Goal: Task Accomplishment & Management: Check status

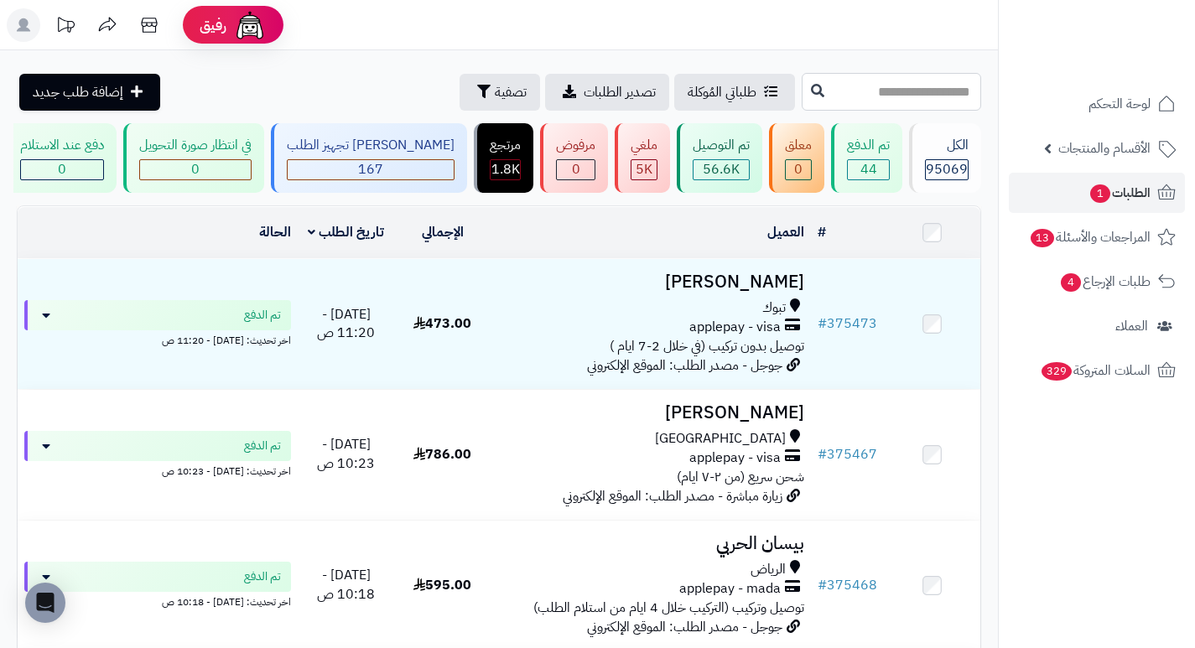
click at [946, 93] on input "text" at bounding box center [890, 92] width 179 height 38
type input "******"
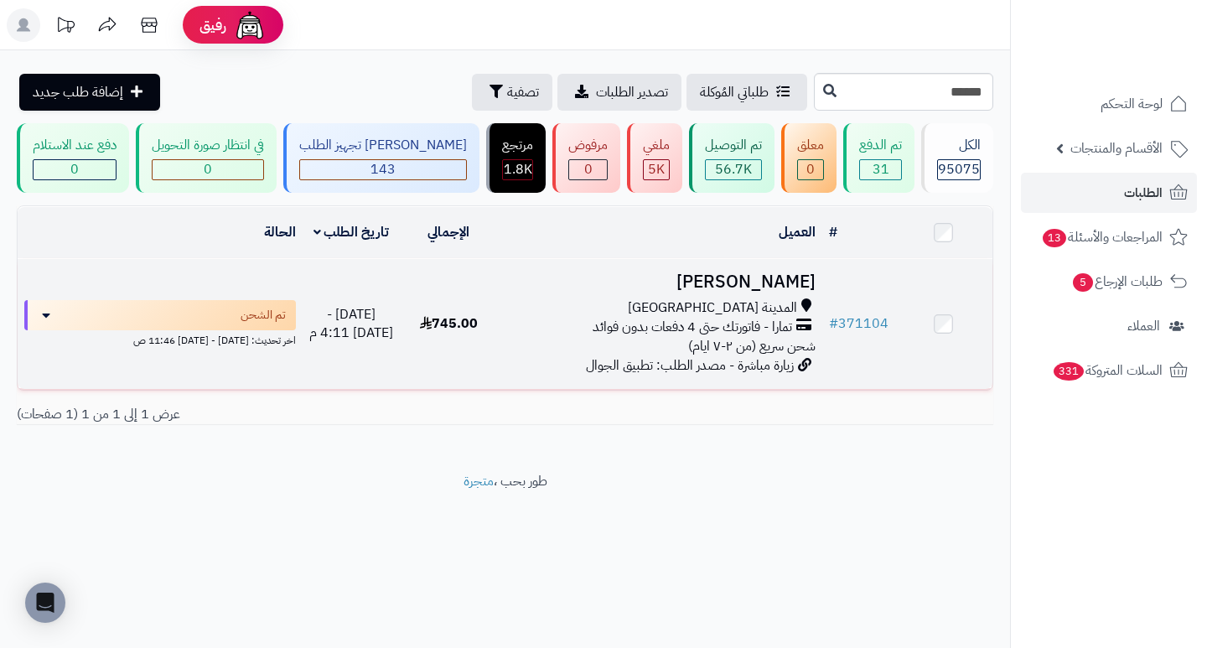
click at [795, 288] on h3 "عبدالحق الاشول" at bounding box center [659, 281] width 311 height 19
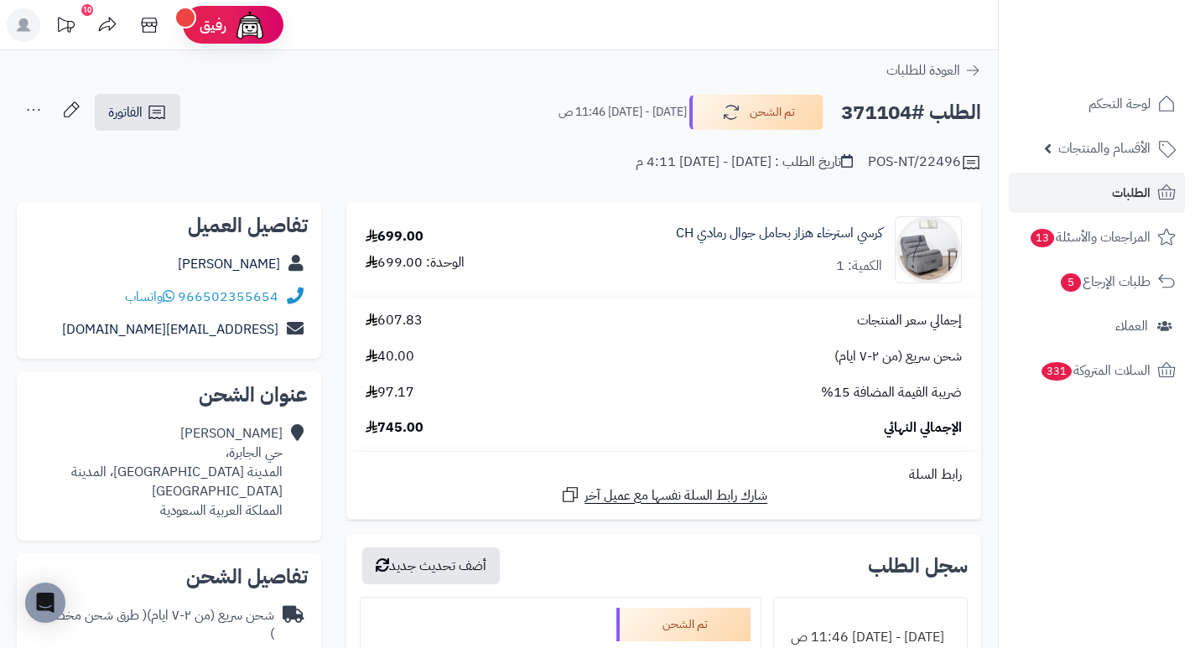
click at [879, 117] on h2 "الطلب #371104" at bounding box center [911, 113] width 140 height 34
copy h2 "371104"
click at [712, 306] on td "إجمالي سعر المنتجات 607.83 شحن سريع (من ٢-٧ ايام) 40.00 ضريبة القيمة المضافة 15…" at bounding box center [663, 374] width 635 height 153
click at [734, 438] on div "الإجمالي النهائي 745.00" at bounding box center [663, 427] width 621 height 19
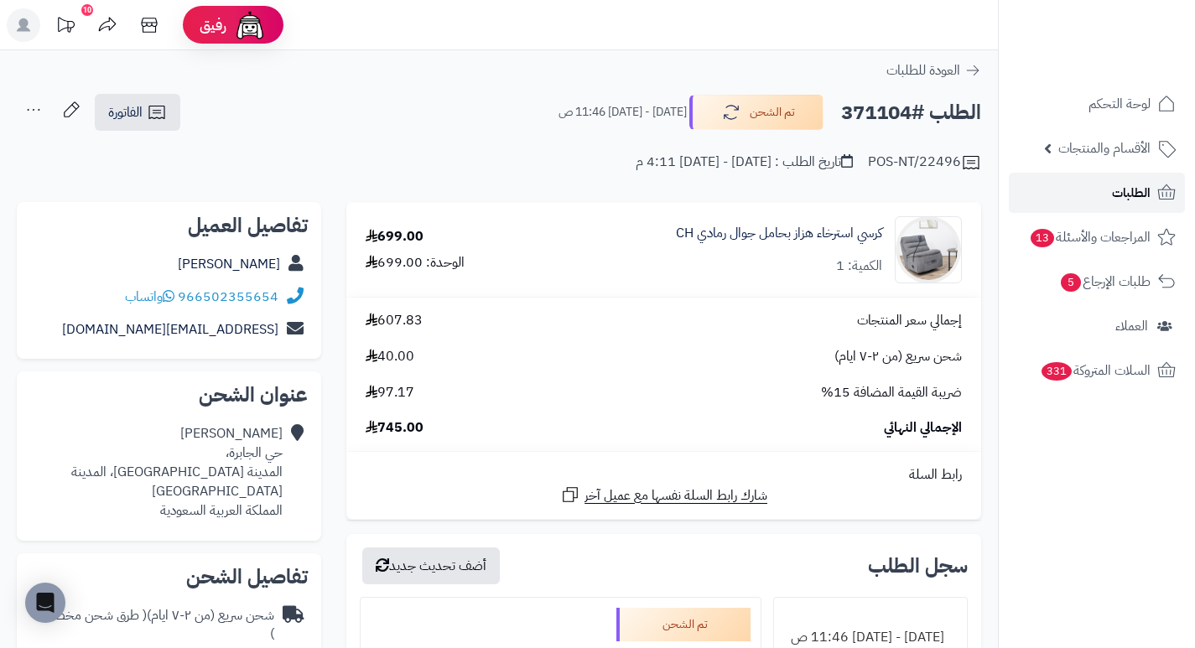
click at [1075, 202] on link "الطلبات" at bounding box center [1097, 193] width 176 height 40
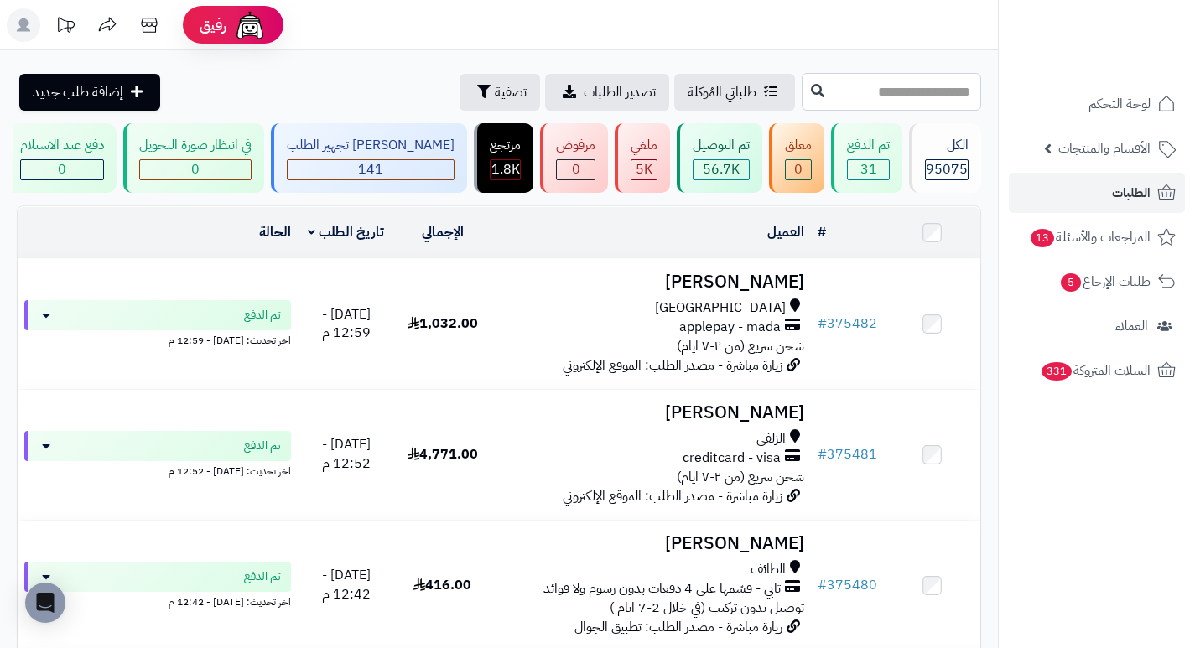
click at [934, 92] on input "text" at bounding box center [890, 92] width 179 height 38
click at [495, 91] on span "تصفية" at bounding box center [511, 91] width 32 height 20
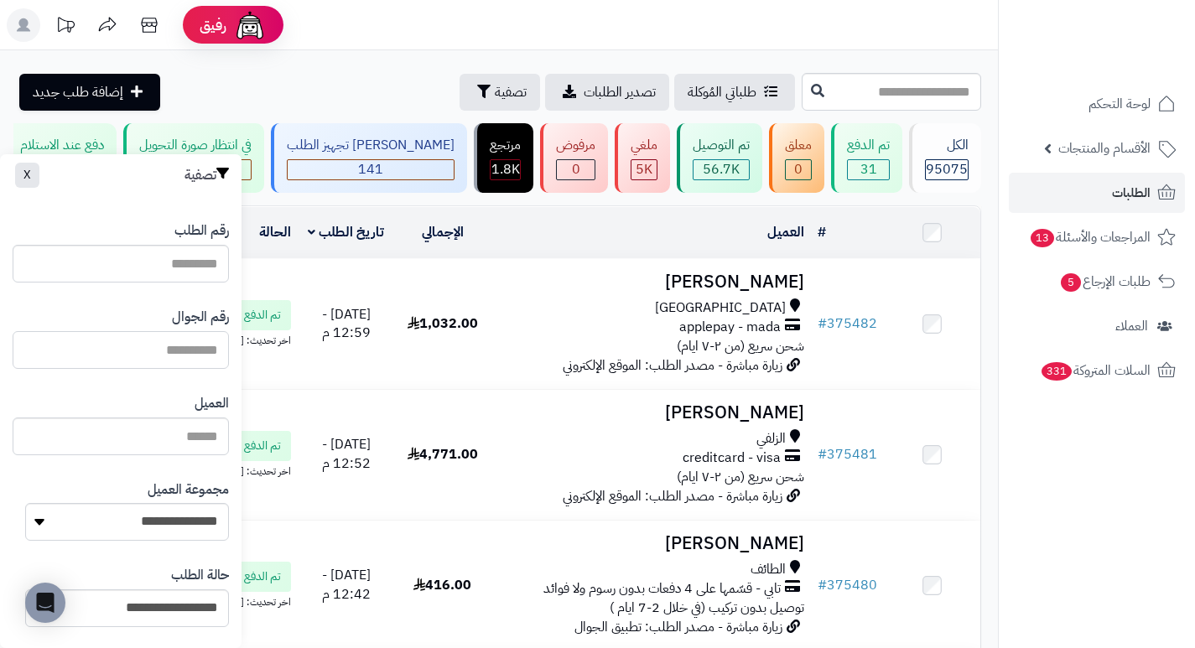
click at [197, 349] on input "text" at bounding box center [121, 350] width 216 height 38
type input "*********"
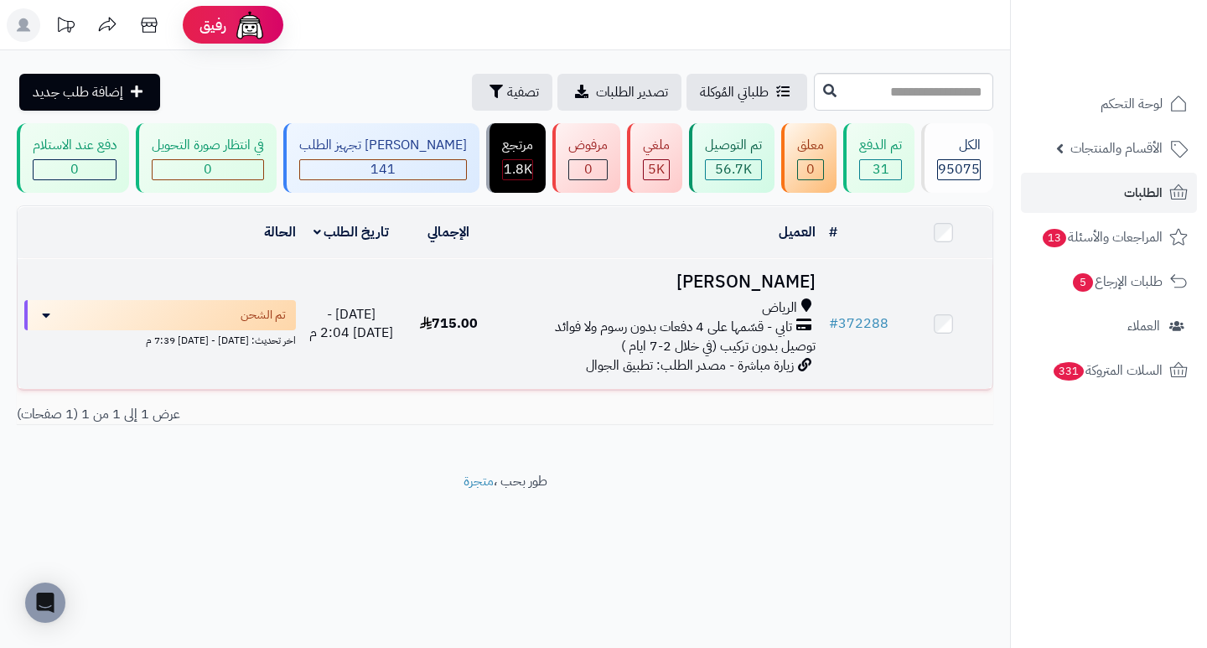
click at [775, 287] on h3 "[PERSON_NAME]" at bounding box center [659, 281] width 311 height 19
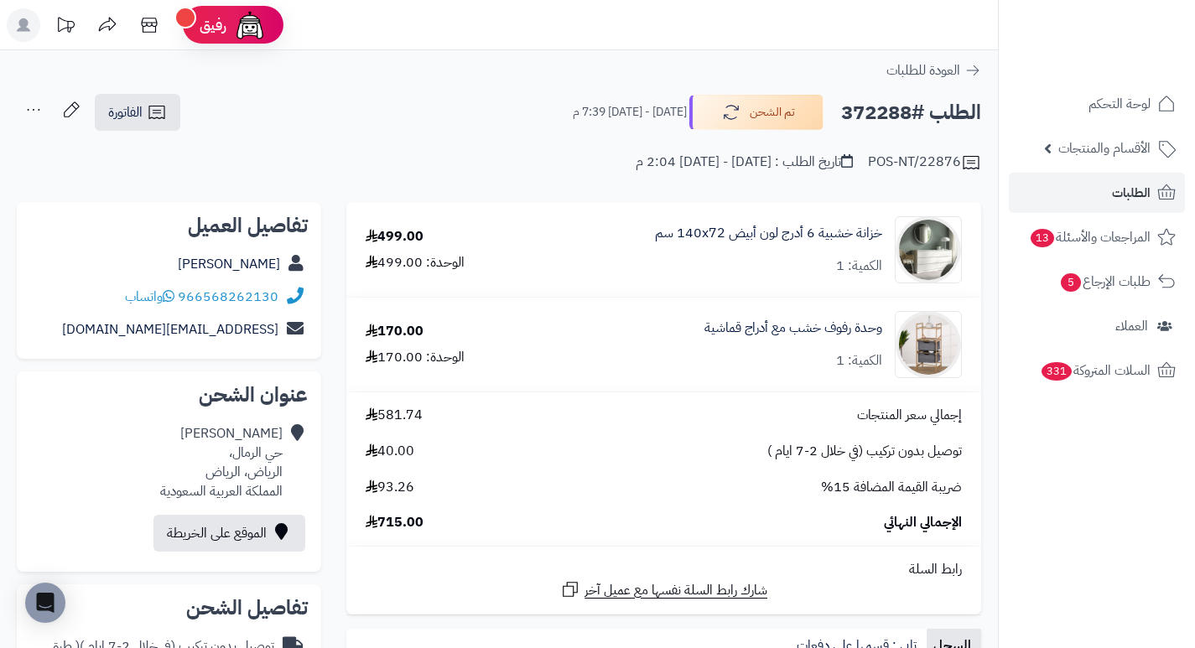
click at [879, 115] on h2 "الطلب #372288" at bounding box center [911, 113] width 140 height 34
copy h2 "372288"
click at [448, 159] on div "POS-NT/22876 تاريخ الطلب : الأربعاء - ٢٧ أغسطس ٢٠٢٥ - 2:04 م" at bounding box center [499, 152] width 964 height 40
click at [849, 119] on h2 "الطلب #372288" at bounding box center [911, 113] width 140 height 34
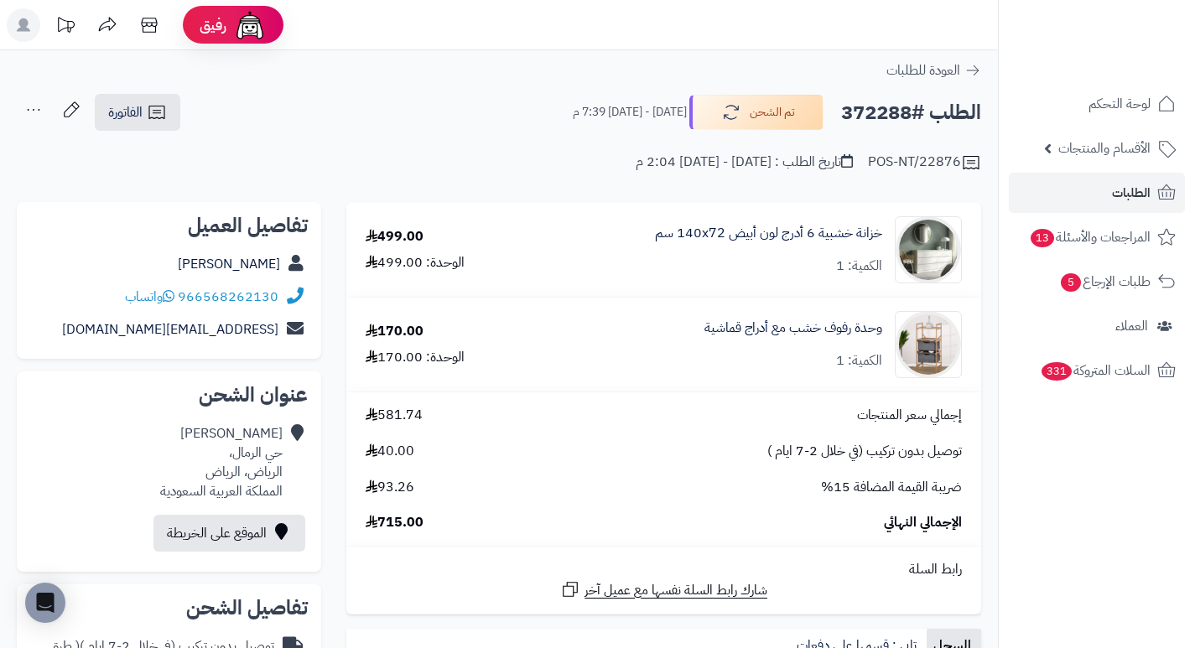
click at [849, 119] on h2 "الطلب #372288" at bounding box center [911, 113] width 140 height 34
copy h2 "372288"
click at [1065, 191] on link "الطلبات" at bounding box center [1097, 193] width 176 height 40
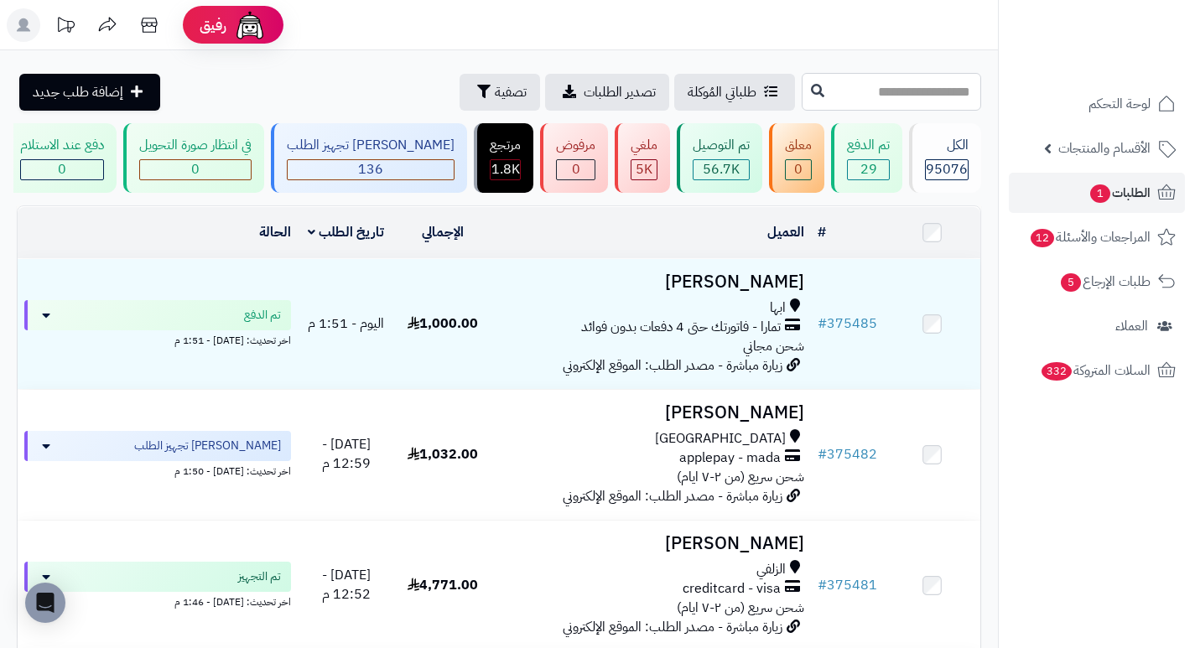
click at [948, 93] on input "text" at bounding box center [890, 92] width 179 height 38
type input "******"
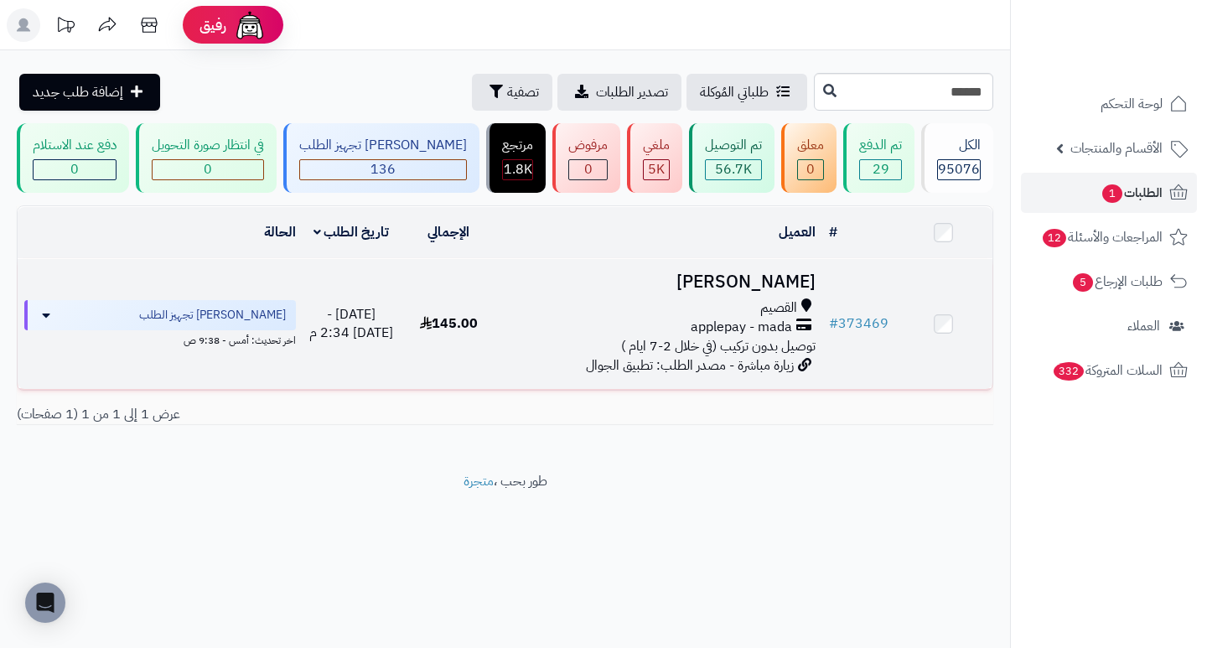
click at [792, 292] on h3 "مناير مشاري" at bounding box center [659, 281] width 311 height 19
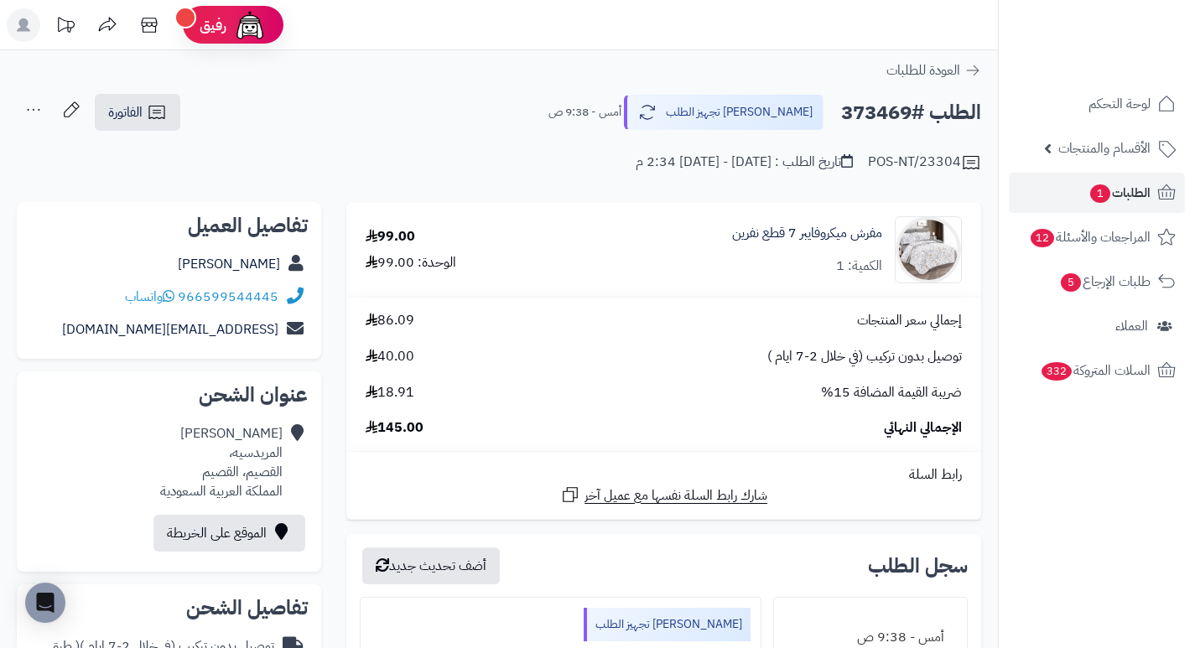
click at [874, 107] on h2 "الطلب #373469" at bounding box center [911, 113] width 140 height 34
click at [873, 107] on h2 "الطلب #373469" at bounding box center [911, 113] width 140 height 34
copy h2 "373469"
click at [713, 313] on div "إجمالي سعر المنتجات 86.09" at bounding box center [663, 320] width 621 height 19
click at [1115, 202] on span "الطلبات 1" at bounding box center [1119, 192] width 62 height 23
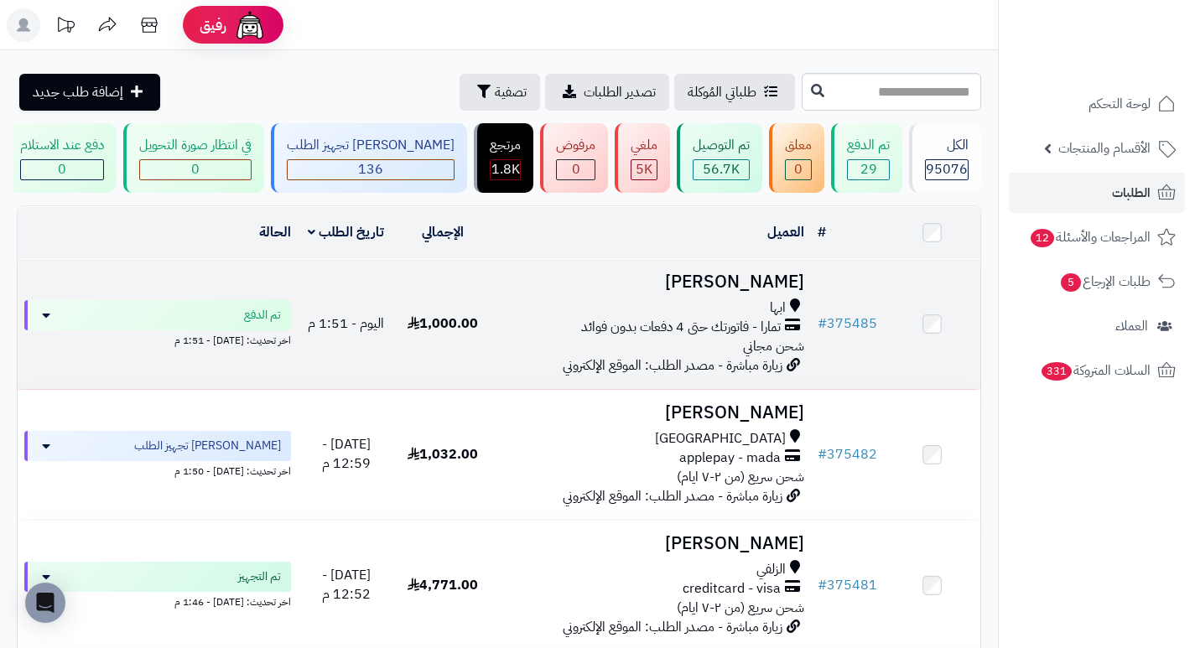
click at [795, 291] on h3 "محمد ال عيسى" at bounding box center [650, 281] width 307 height 19
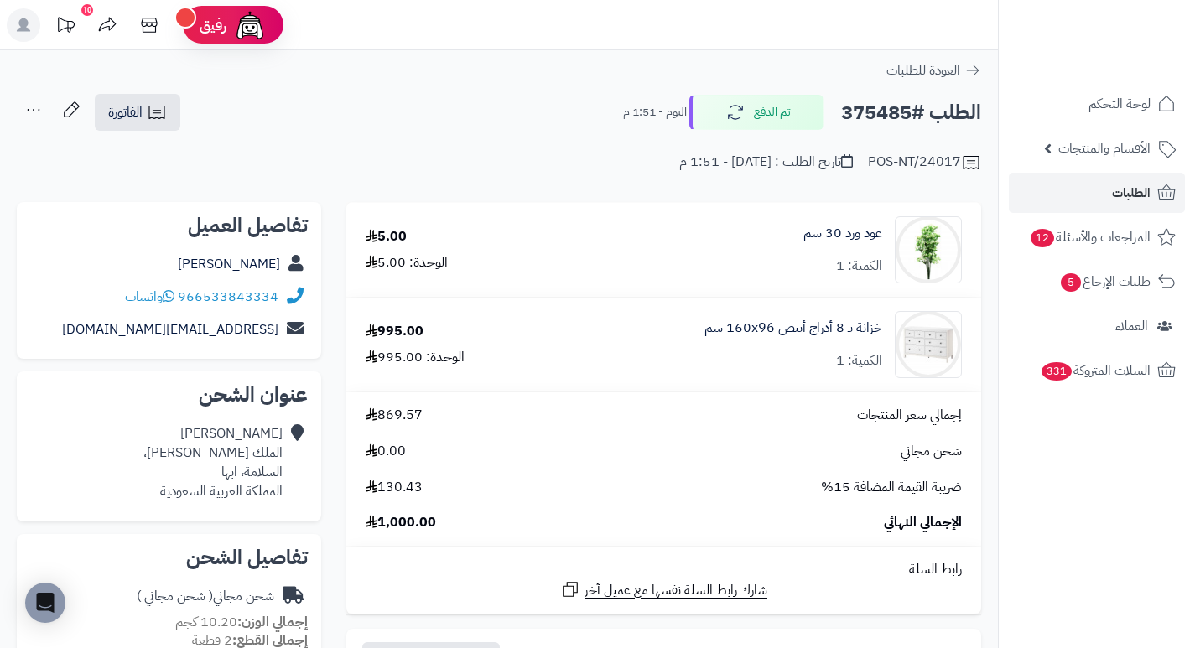
scroll to position [84, 0]
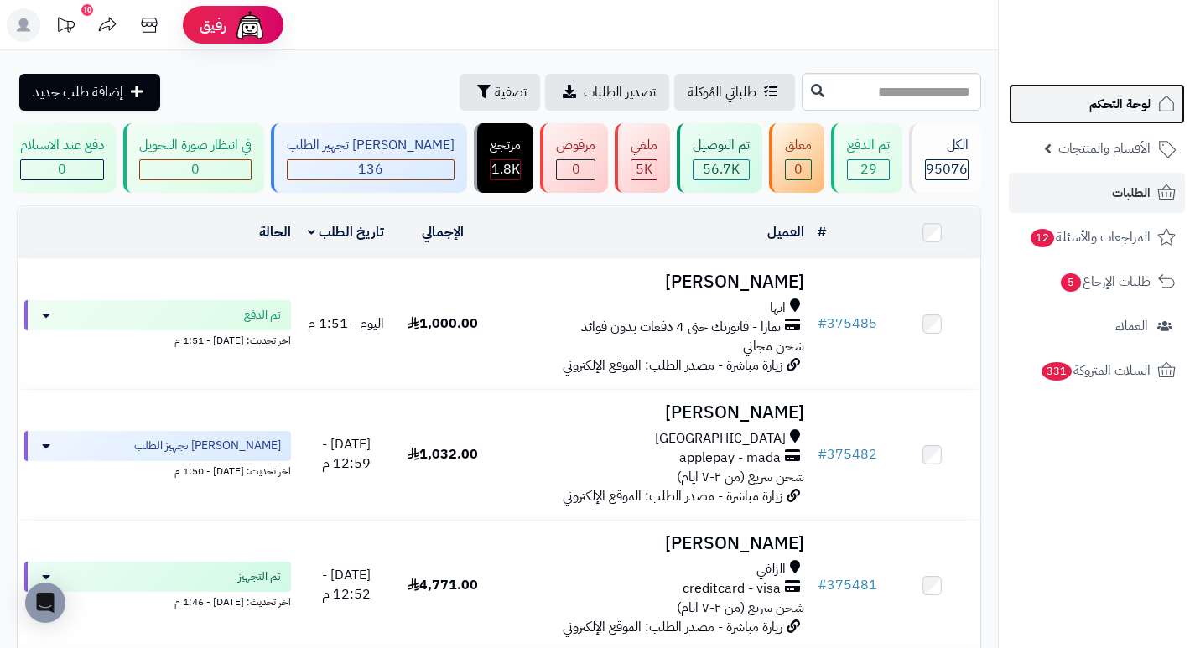
click at [1112, 108] on span "لوحة التحكم" at bounding box center [1119, 103] width 61 height 23
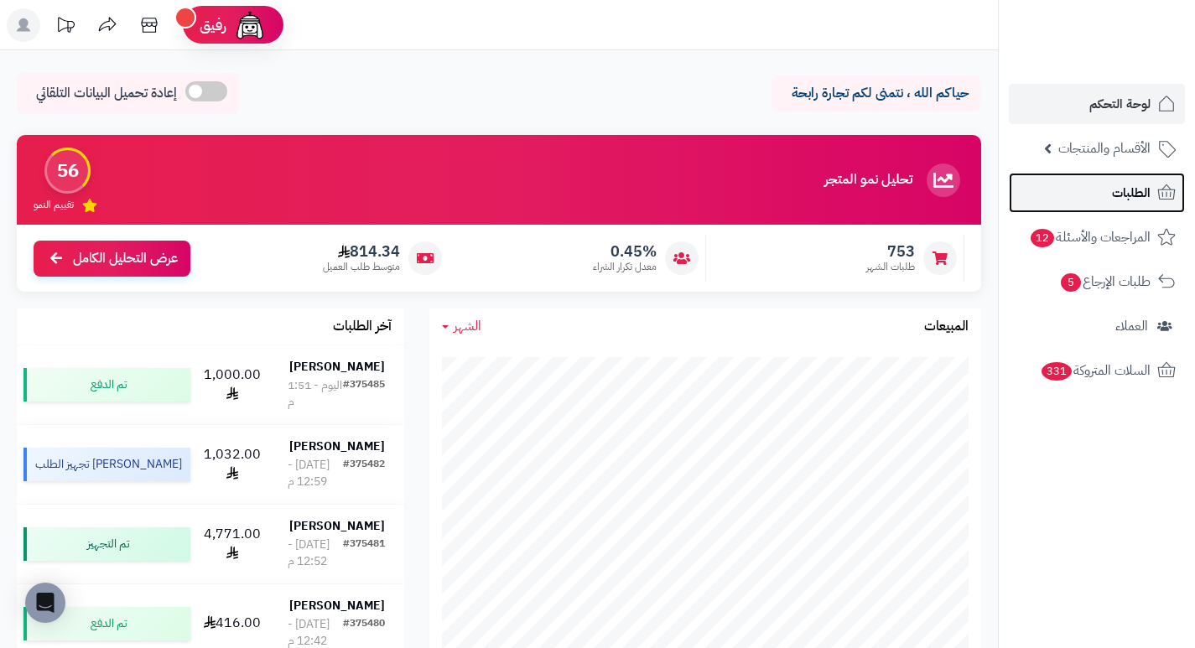
click at [1112, 191] on span "الطلبات" at bounding box center [1131, 192] width 39 height 23
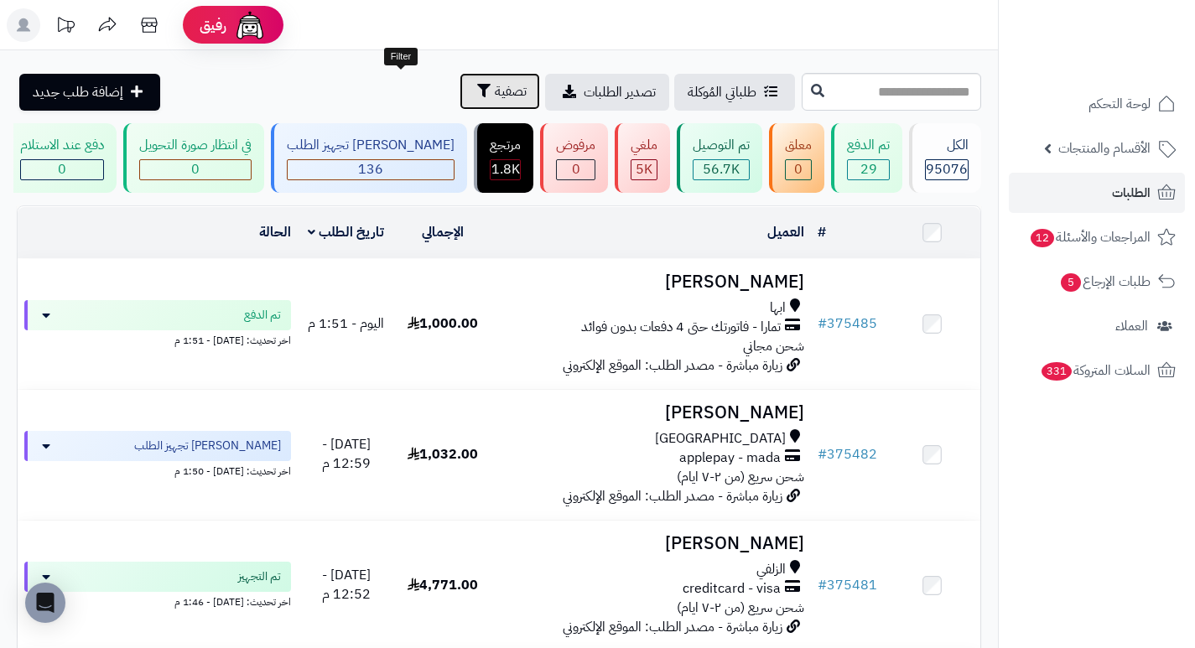
click at [495, 99] on span "تصفية" at bounding box center [511, 91] width 32 height 20
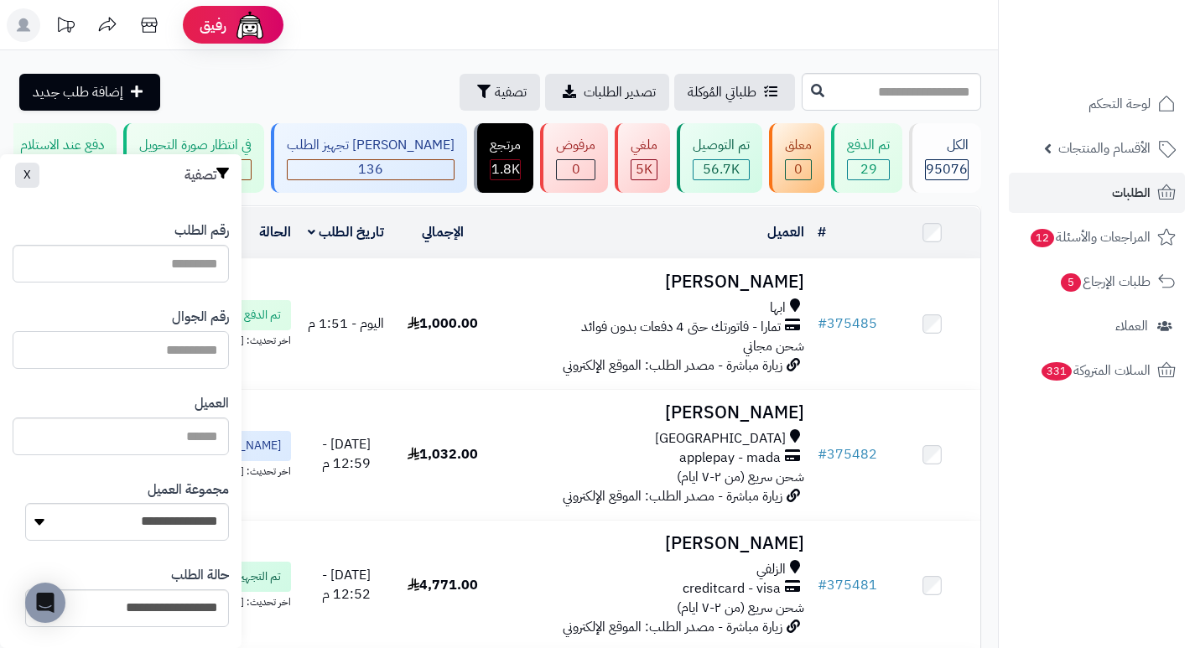
paste input "*********"
type input "*********"
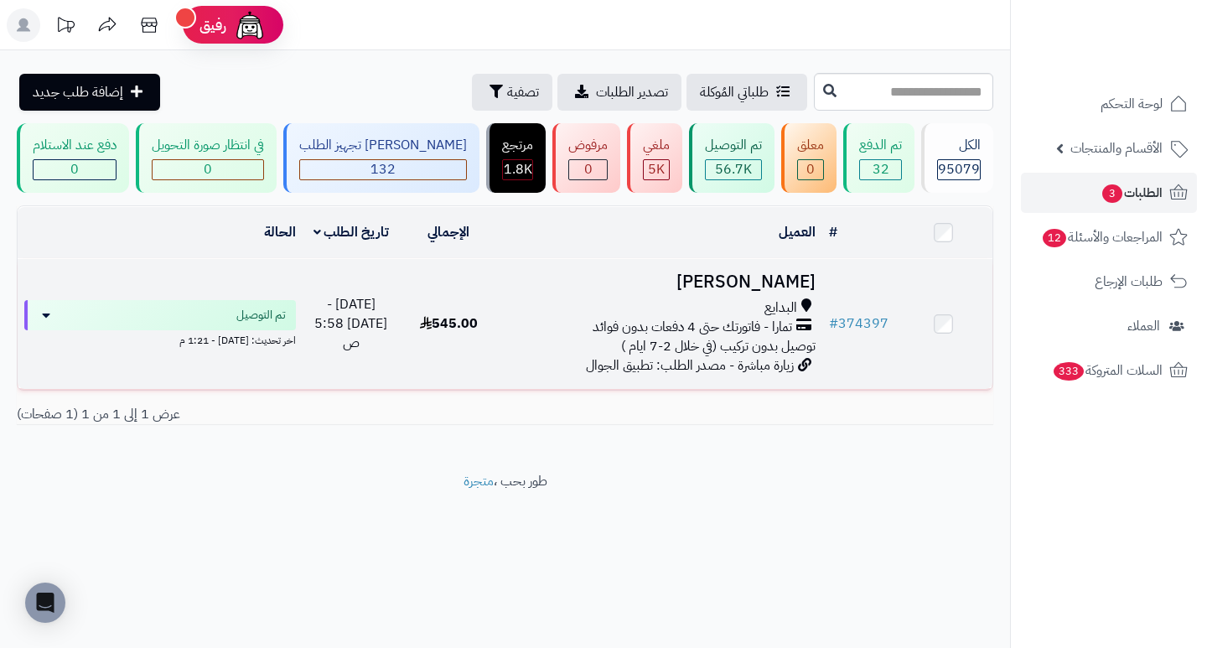
click at [767, 289] on h3 "[PERSON_NAME]" at bounding box center [659, 281] width 311 height 19
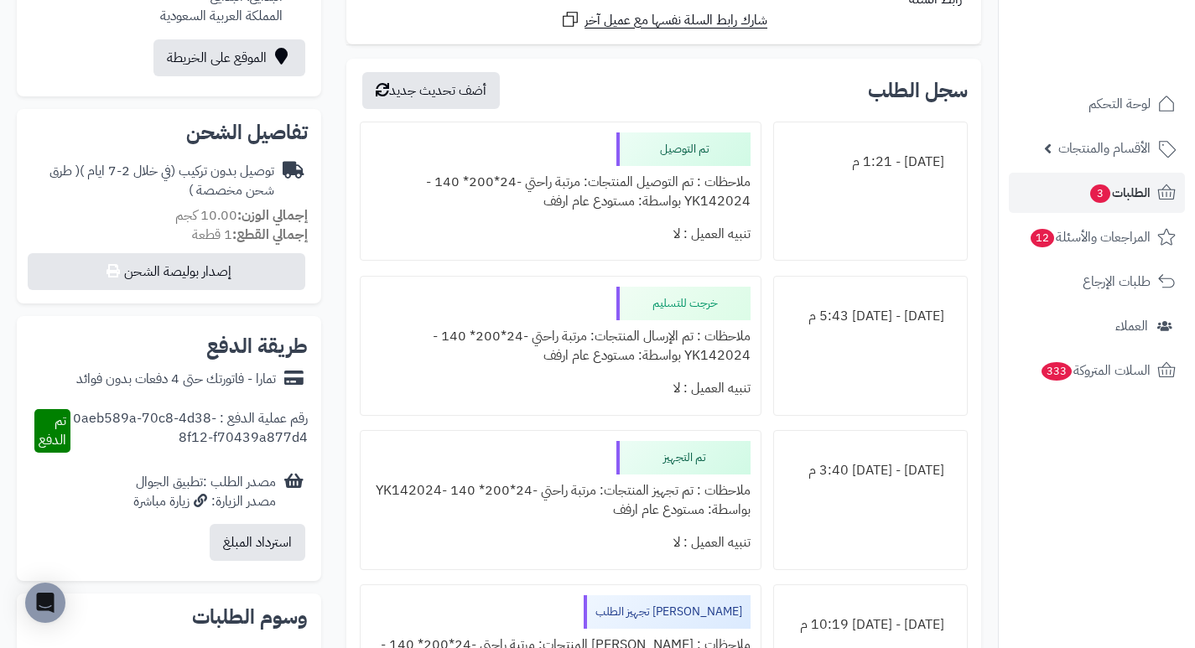
scroll to position [503, 0]
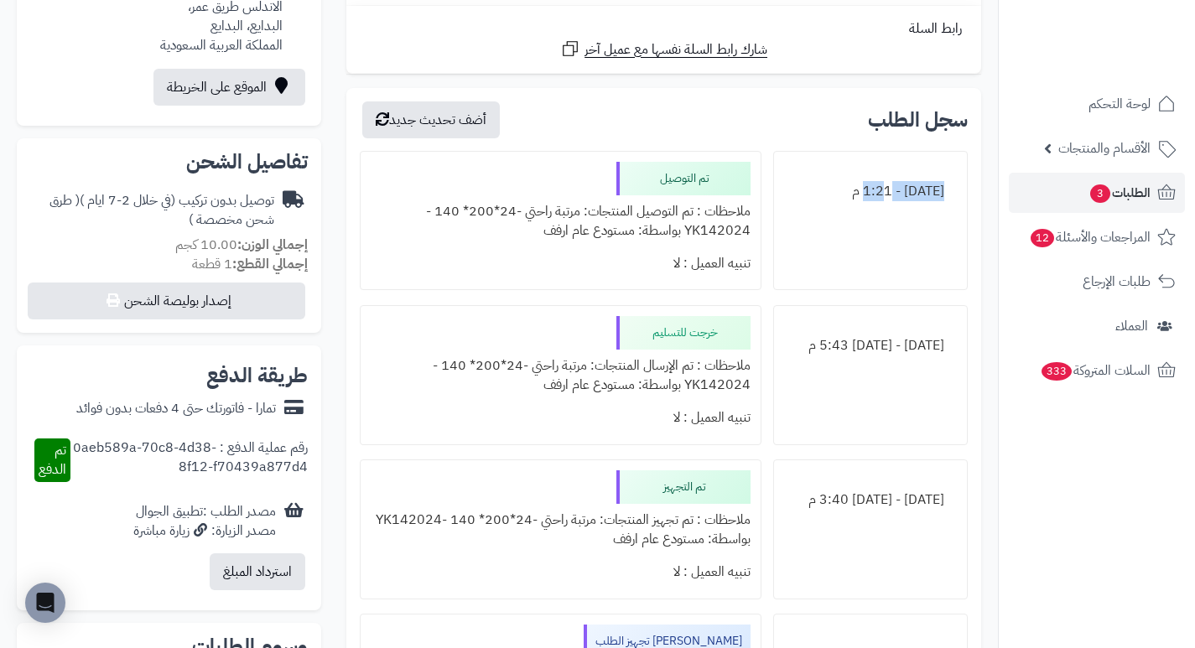
drag, startPoint x: 904, startPoint y: 186, endPoint x: 857, endPoint y: 185, distance: 47.0
click at [857, 185] on div "[DATE] - 1:21 م" at bounding box center [870, 191] width 173 height 33
click at [841, 216] on div "[DATE] - 1:21 م" at bounding box center [870, 221] width 194 height 140
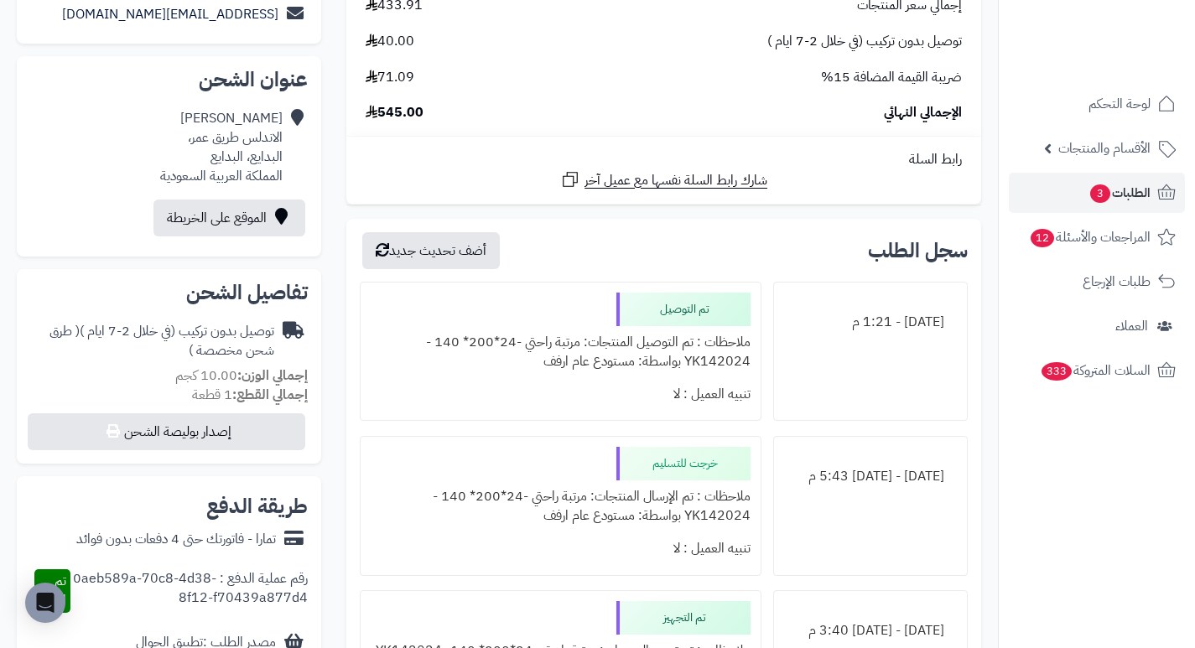
scroll to position [419, 0]
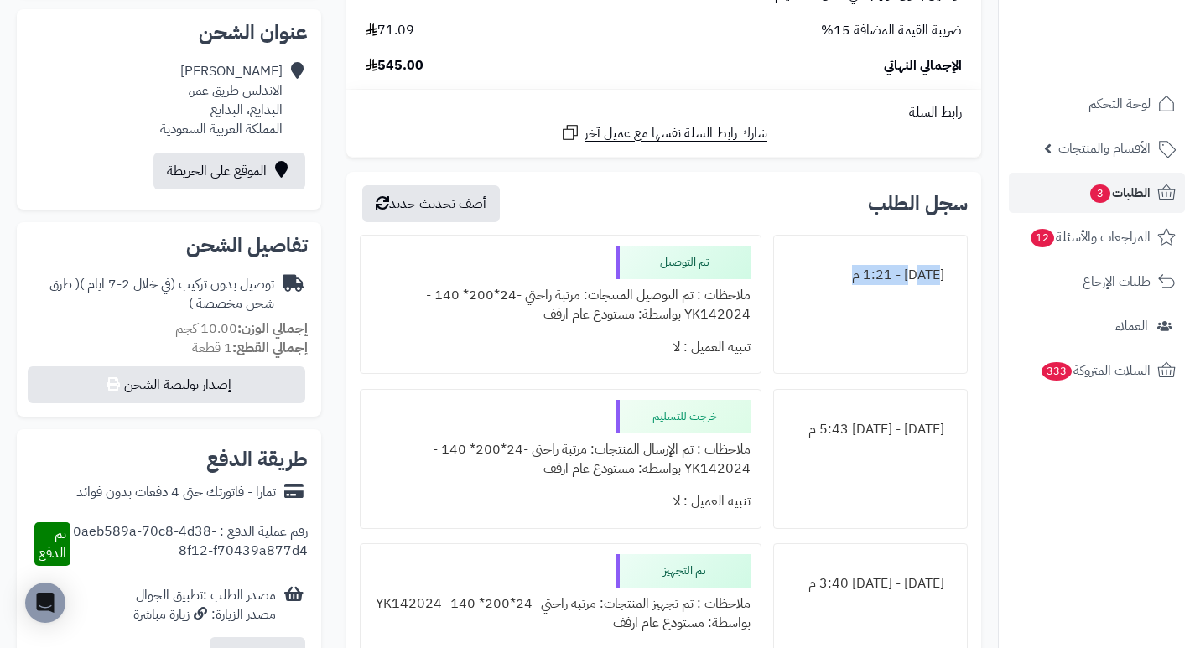
drag, startPoint x: 869, startPoint y: 288, endPoint x: 949, endPoint y: 281, distance: 79.9
click at [946, 281] on div "[DATE] - 1:21 م" at bounding box center [870, 275] width 173 height 33
click at [847, 314] on div "[DATE] - 1:21 م" at bounding box center [870, 305] width 194 height 140
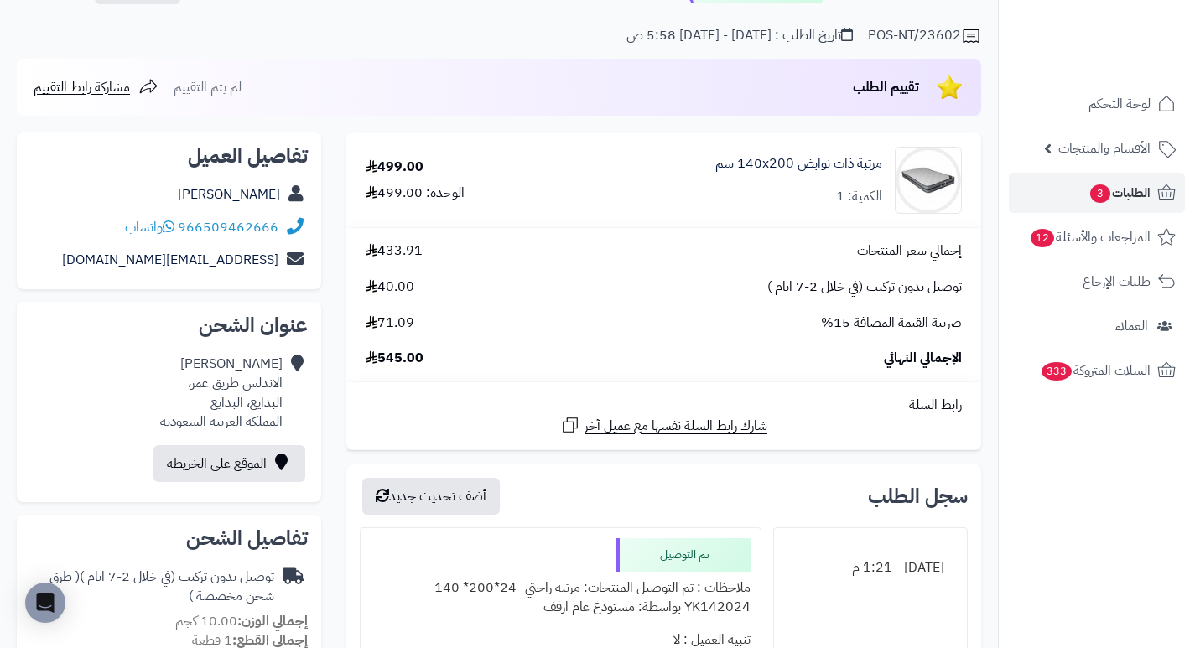
scroll to position [0, 0]
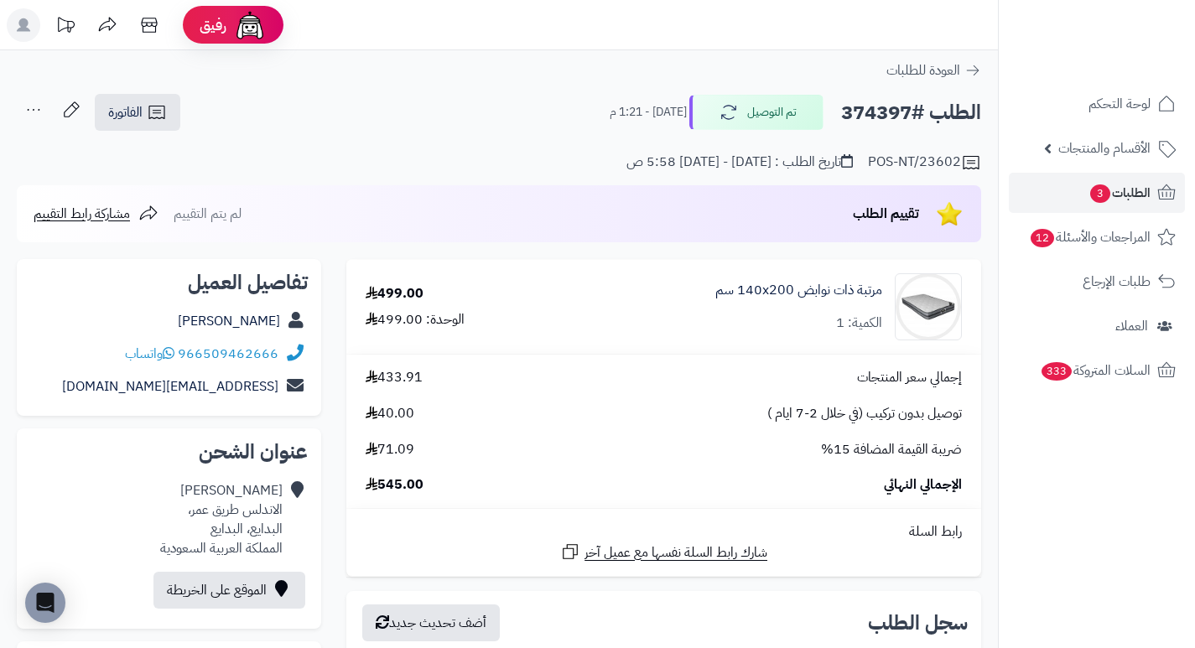
click at [874, 115] on h2 "الطلب #374397" at bounding box center [911, 113] width 140 height 34
copy h2 "374397"
click at [507, 130] on div "الطلب #374397 تم التوصيل [DATE] - 1:21 م الفاتورة طباعة الفاتورة إرسال الفاتورة…" at bounding box center [499, 112] width 964 height 39
drag, startPoint x: 617, startPoint y: 118, endPoint x: 661, endPoint y: 125, distance: 44.9
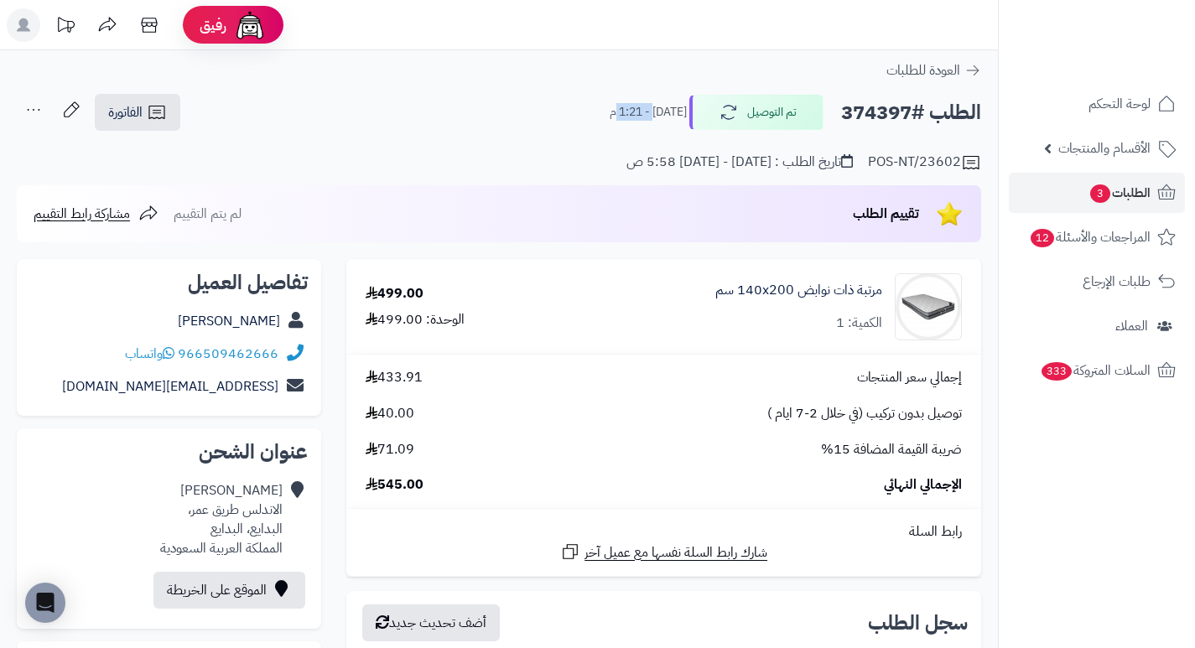
click at [661, 125] on div "الطلب #374397 تم التوصيل [DATE] - 1:21 م" at bounding box center [787, 112] width 386 height 35
click at [558, 130] on div "الطلب #374397 تم التوصيل [DATE] - 1:21 م الفاتورة طباعة الفاتورة إرسال الفاتورة…" at bounding box center [499, 112] width 964 height 39
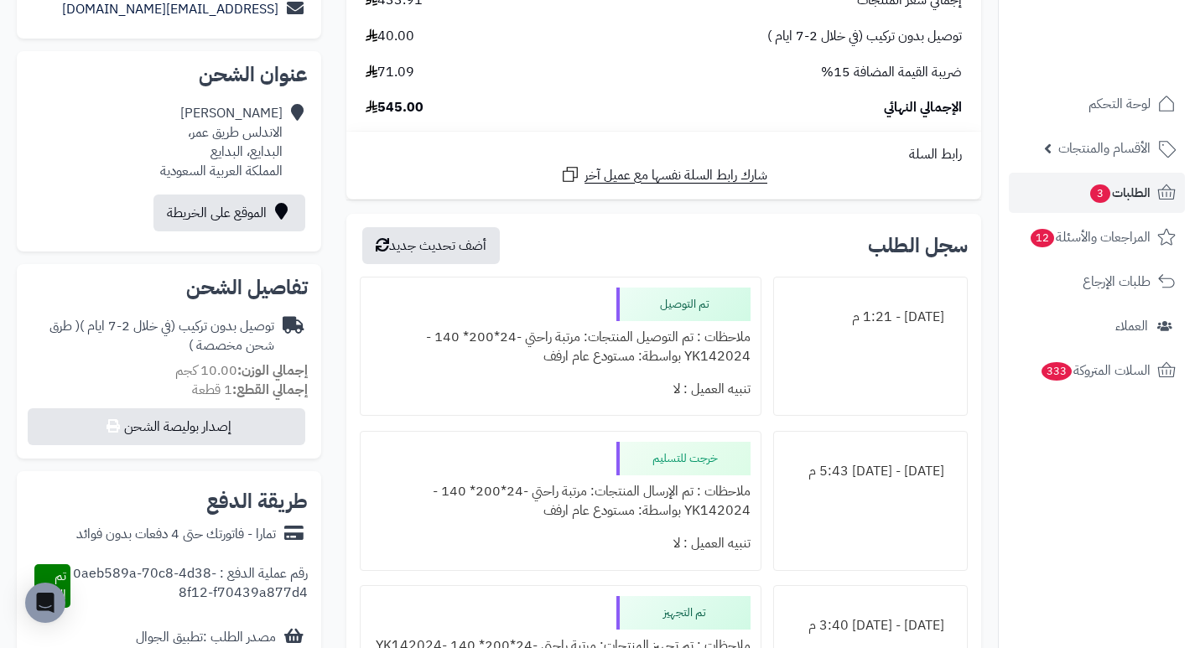
scroll to position [419, 0]
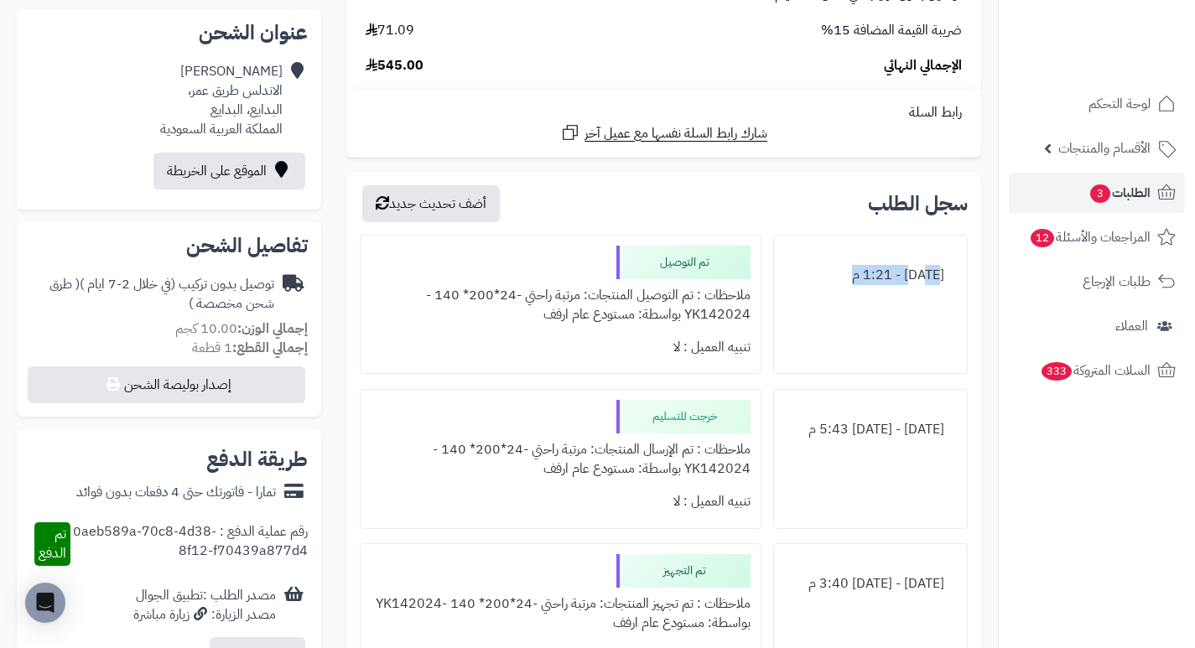
drag, startPoint x: 868, startPoint y: 287, endPoint x: 940, endPoint y: 303, distance: 73.8
click at [940, 303] on div "[DATE] - 1:21 م" at bounding box center [870, 305] width 194 height 140
click at [935, 306] on div "[DATE] - 1:21 م" at bounding box center [870, 305] width 194 height 140
click at [838, 338] on div "[DATE] - 1:21 م" at bounding box center [870, 305] width 194 height 140
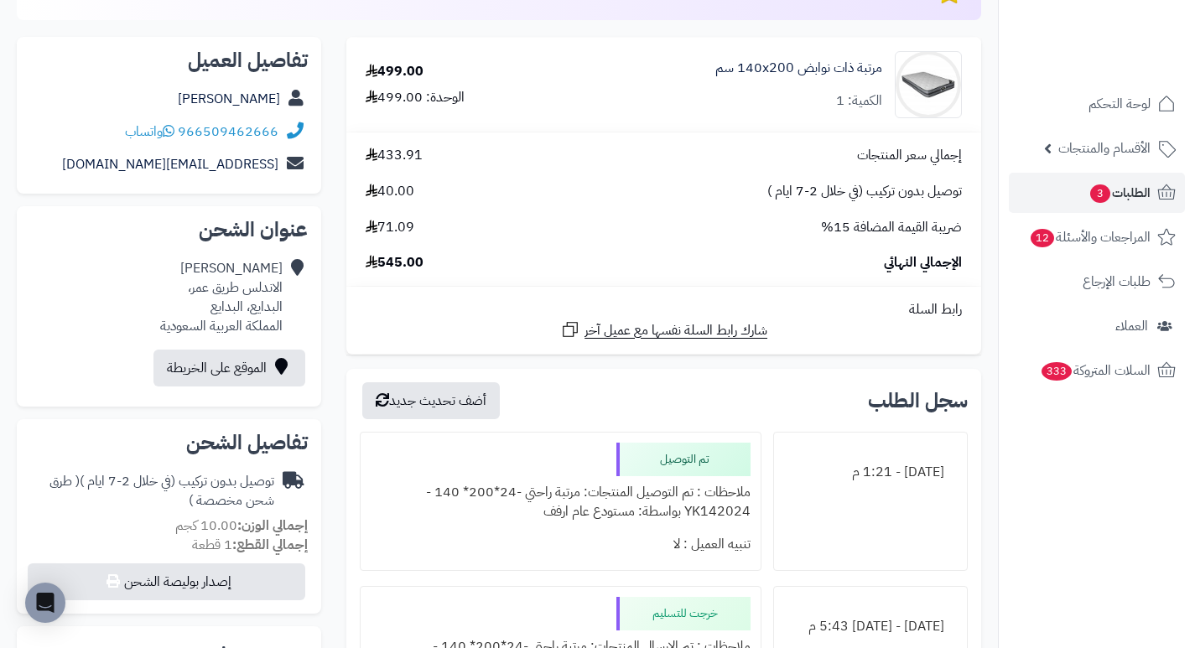
scroll to position [252, 0]
